Goal: Task Accomplishment & Management: Use online tool/utility

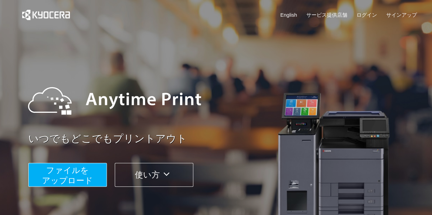
scroll to position [34, 0]
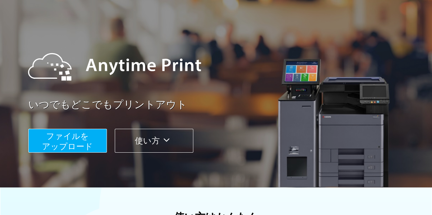
click at [75, 150] on span "ファイルを ​​アップロード" at bounding box center [67, 141] width 51 height 19
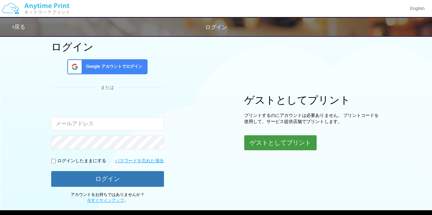
click at [278, 147] on button "ゲストとしてプリント" at bounding box center [280, 143] width 72 height 15
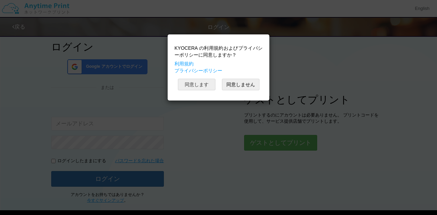
click at [210, 87] on button "同意します" at bounding box center [197, 85] width 38 height 12
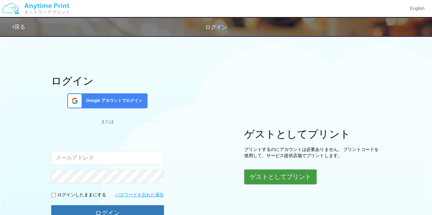
scroll to position [70, 0]
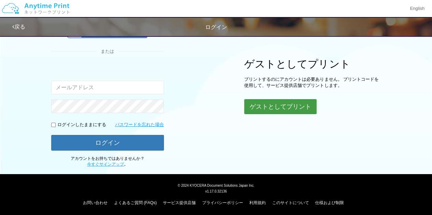
click at [261, 103] on button "ゲストとしてプリント" at bounding box center [280, 106] width 72 height 15
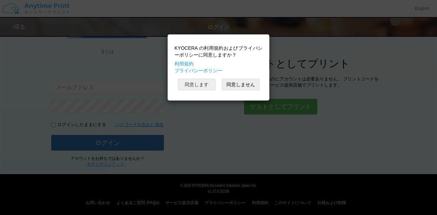
click at [203, 88] on button "同意します" at bounding box center [197, 85] width 38 height 12
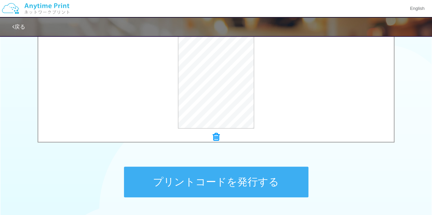
scroll to position [303, 0]
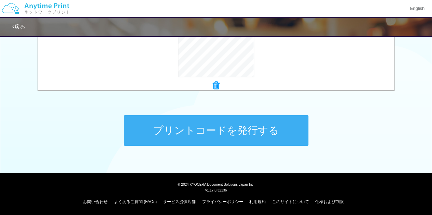
click at [197, 128] on button "プリントコードを発行する" at bounding box center [216, 130] width 184 height 31
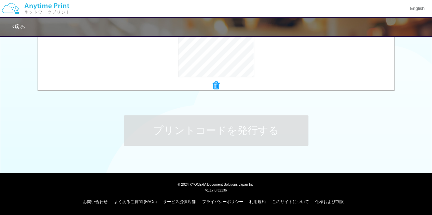
scroll to position [0, 0]
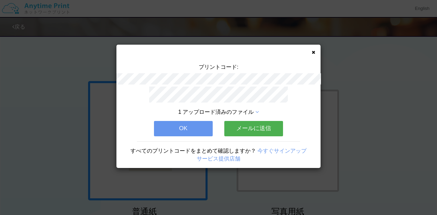
click at [167, 127] on button "OK" at bounding box center [183, 128] width 59 height 15
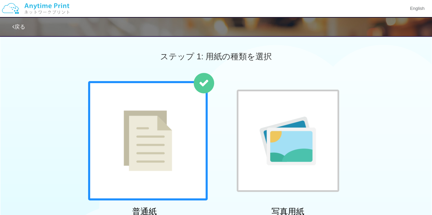
scroll to position [239, 0]
